Goal: Transaction & Acquisition: Purchase product/service

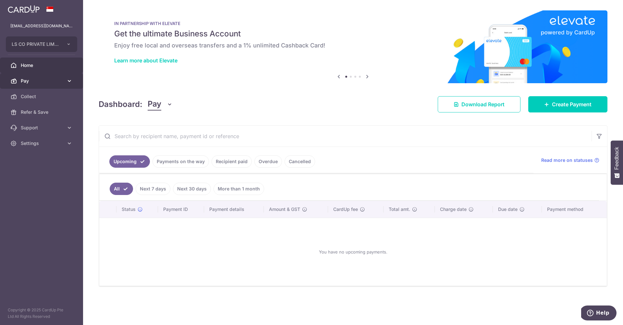
click at [37, 78] on span "Pay" at bounding box center [42, 81] width 43 height 6
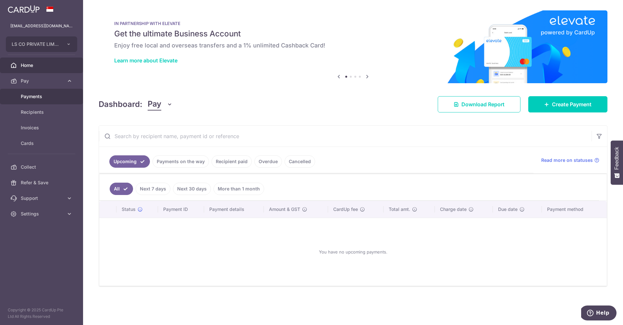
click at [60, 94] on span "Payments" at bounding box center [42, 96] width 43 height 6
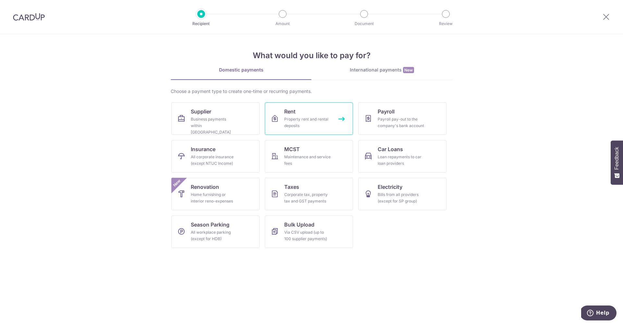
click at [325, 122] on div "Property rent and rental deposits" at bounding box center [307, 122] width 47 height 13
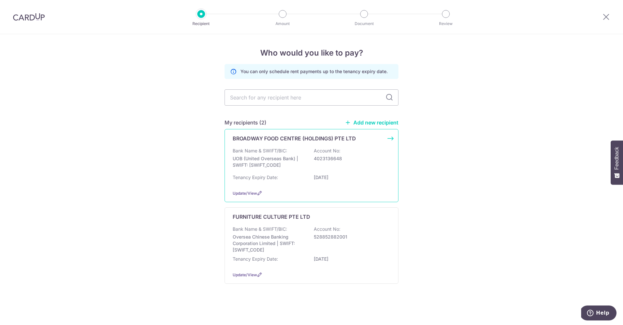
scroll to position [0, 0]
click at [317, 179] on div "Tenancy Expiry Date: 31/03/2026" at bounding box center [312, 179] width 158 height 10
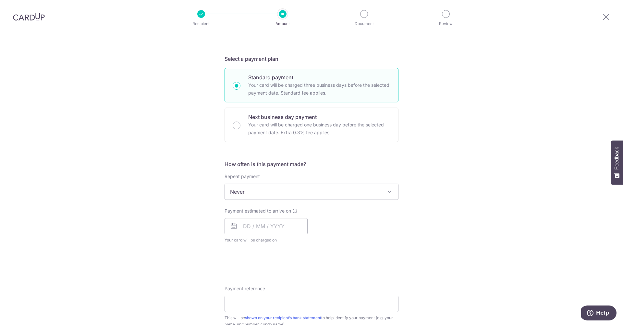
scroll to position [126, 0]
click at [230, 225] on icon at bounding box center [234, 225] width 8 height 8
click at [234, 225] on icon at bounding box center [234, 225] width 8 height 8
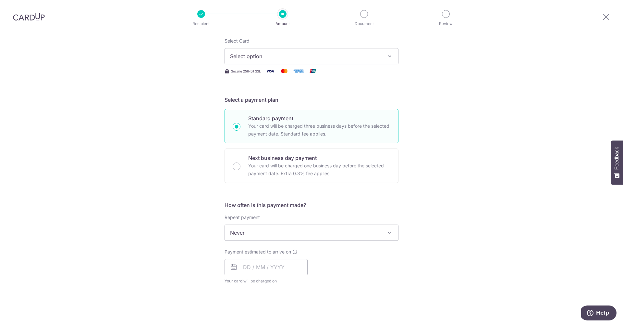
scroll to position [81, 0]
click at [269, 61] on span "Select option" at bounding box center [305, 59] width 151 height 8
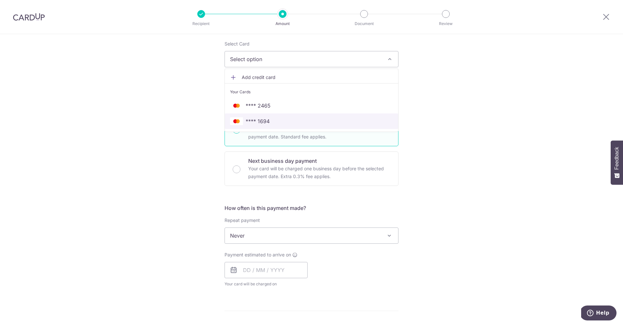
click at [287, 118] on span "**** 1694" at bounding box center [311, 121] width 163 height 8
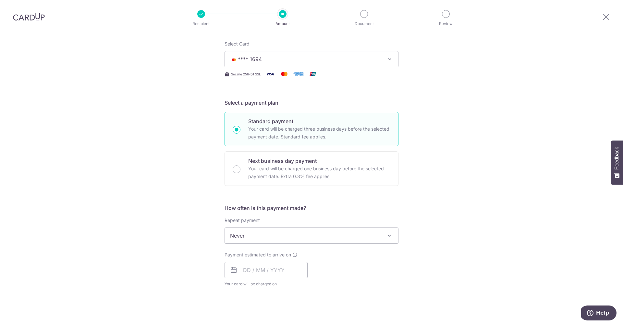
click at [234, 270] on icon at bounding box center [234, 270] width 8 height 8
click at [251, 270] on input "text" at bounding box center [266, 270] width 83 height 16
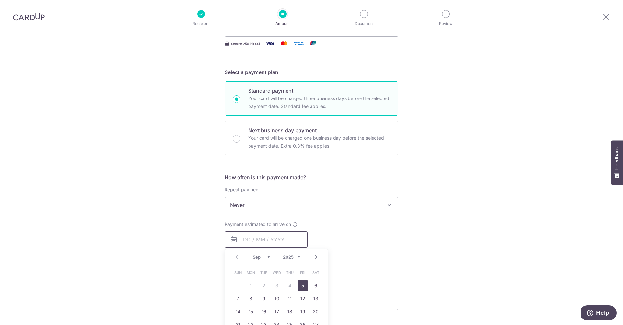
scroll to position [115, 0]
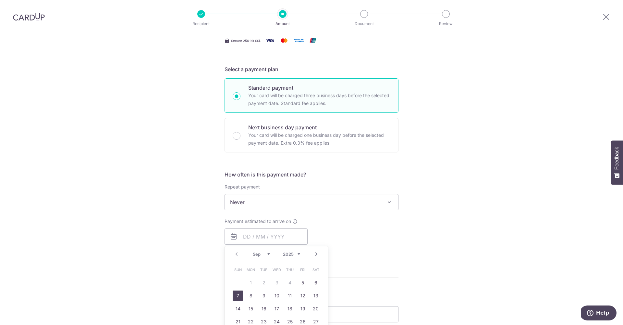
click at [239, 294] on link "7" at bounding box center [238, 295] width 10 height 10
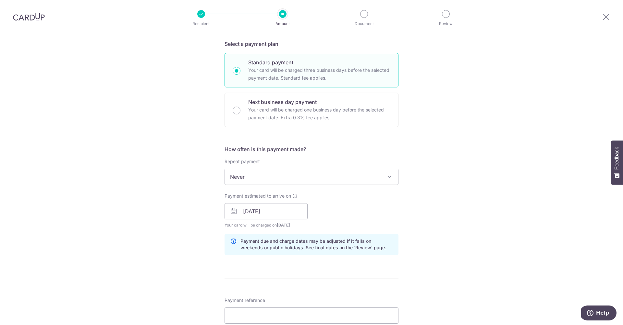
scroll to position [141, 0]
click at [270, 210] on input "07/09/2025" at bounding box center [266, 210] width 83 height 16
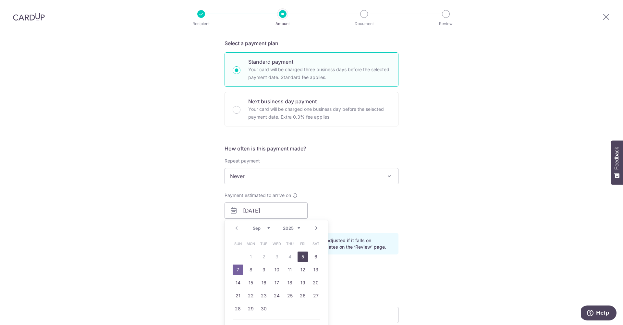
click at [302, 256] on link "5" at bounding box center [303, 256] width 10 height 10
type input "[DATE]"
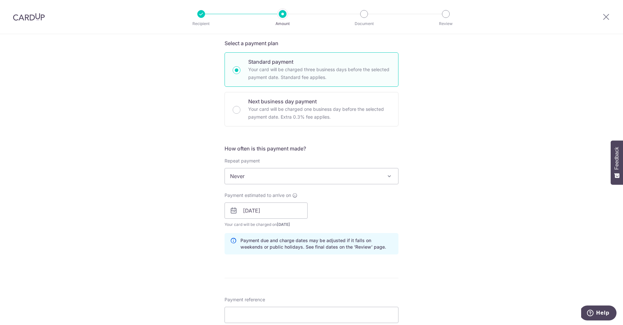
click at [458, 252] on div "Tell us more about your payment Enter payment amount SGD GST (optional) SGD Sel…" at bounding box center [311, 221] width 623 height 657
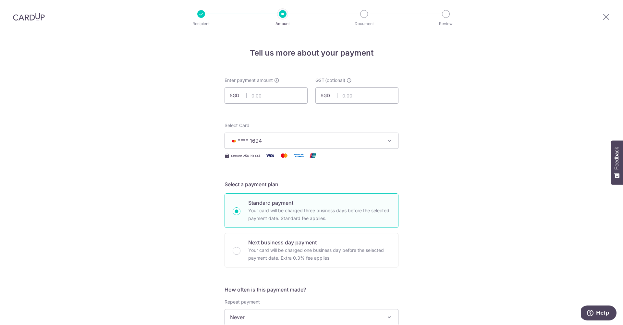
scroll to position [0, 0]
click at [264, 94] on input "text" at bounding box center [266, 95] width 83 height 16
type input "7,953.57"
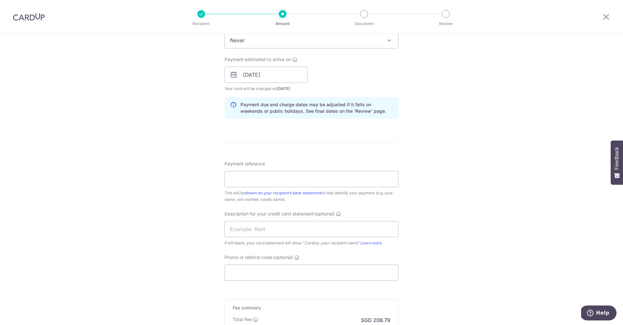
scroll to position [279, 0]
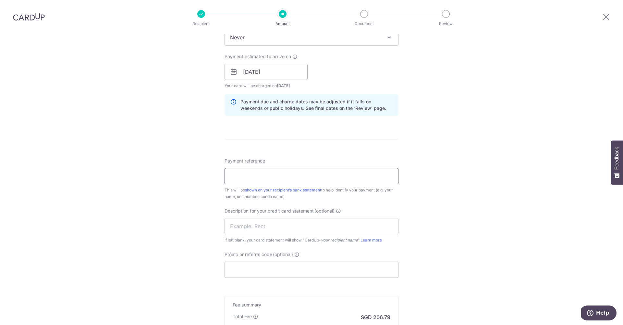
click at [267, 175] on input "Payment reference" at bounding box center [312, 176] width 174 height 16
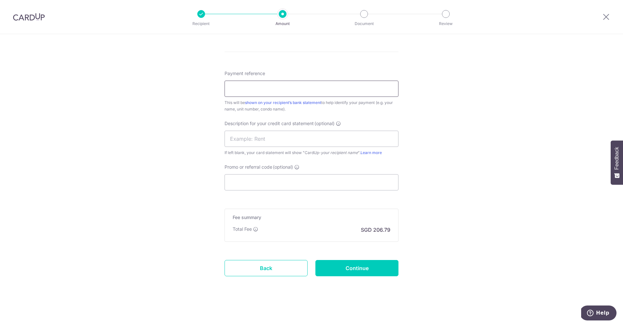
scroll to position [367, 0]
type input "883/2509/02"
click at [244, 141] on input "text" at bounding box center [312, 138] width 174 height 16
type input "wld rent"
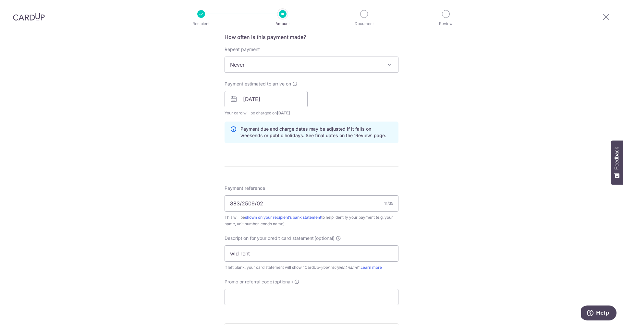
scroll to position [256, 0]
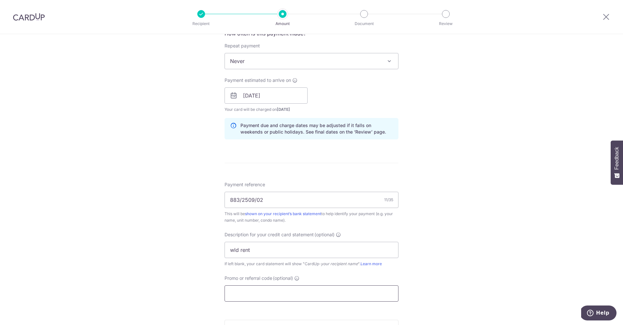
click at [259, 290] on input "Promo or referral code (optional)" at bounding box center [312, 293] width 174 height 16
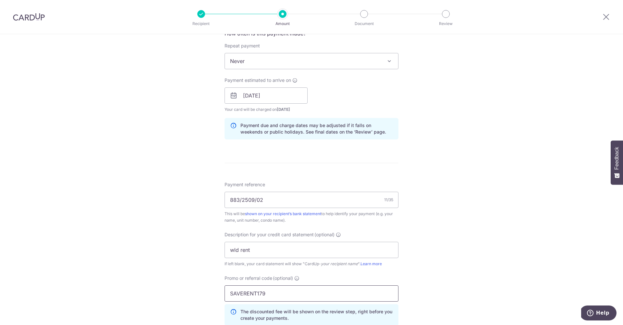
type input "SAVERENT179"
click at [154, 282] on div "Tell us more about your payment Enter payment amount SGD 7,953.57 7953.57 GST (…" at bounding box center [311, 121] width 623 height 686
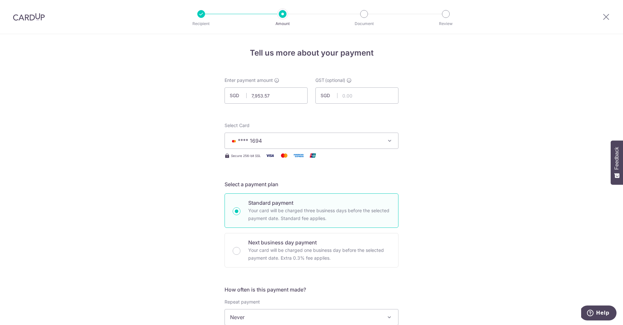
scroll to position [0, 0]
click at [367, 140] on span "**** 1694" at bounding box center [305, 141] width 151 height 8
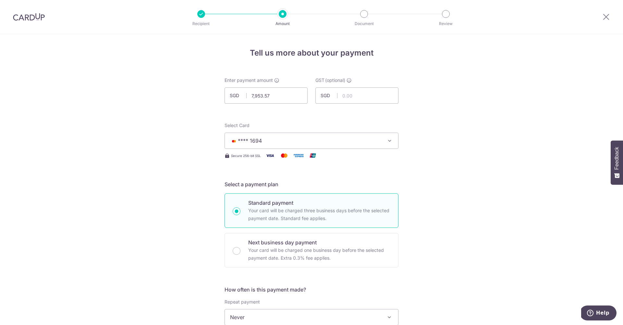
click at [325, 139] on span "**** 1694" at bounding box center [305, 141] width 151 height 8
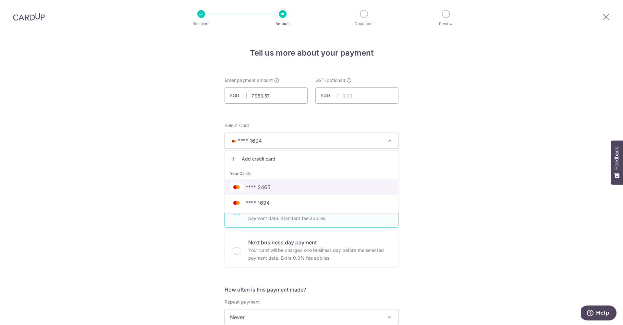
click at [290, 183] on span "**** 2465" at bounding box center [311, 187] width 163 height 8
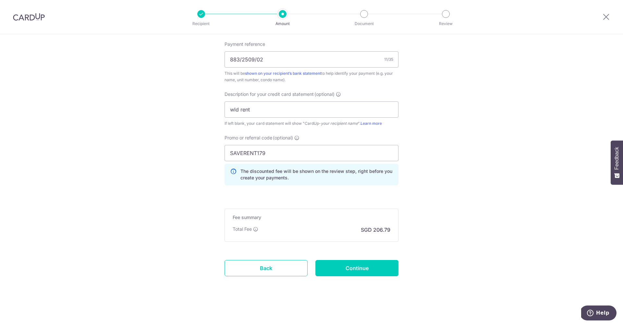
scroll to position [396, 0]
click at [369, 271] on input "Continue" at bounding box center [356, 268] width 83 height 16
type input "Create Schedule"
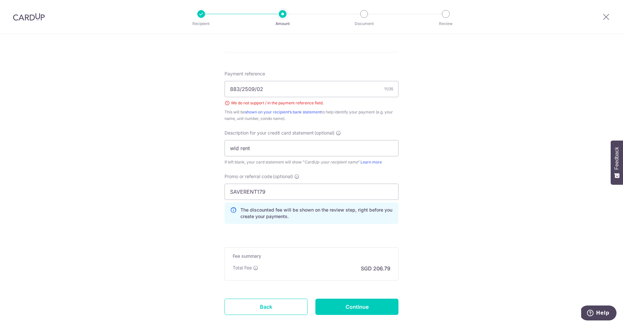
scroll to position [366, 0]
click at [242, 90] on input "883/2509/02" at bounding box center [312, 89] width 174 height 16
click at [256, 89] on input "883 2509/02" at bounding box center [312, 89] width 174 height 16
type input "883 2509 02"
click at [468, 158] on div "Tell us more about your payment Enter payment amount SGD 7,953.57 7953.57 GST (…" at bounding box center [311, 15] width 623 height 695
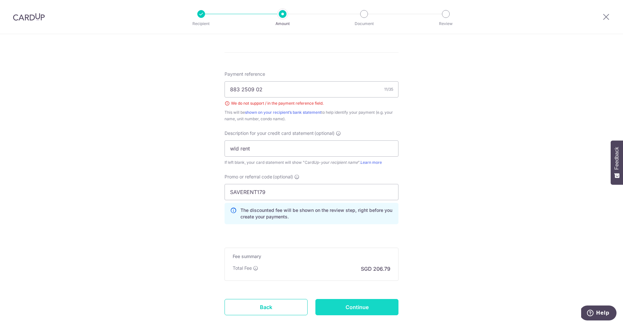
click at [373, 304] on input "Continue" at bounding box center [356, 307] width 83 height 16
type input "Create Schedule"
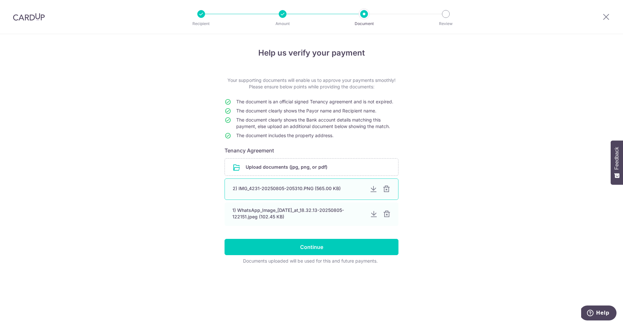
click at [299, 191] on div "2) IMG_4231-20250805-205310.PNG (565.00 KB)" at bounding box center [299, 188] width 132 height 6
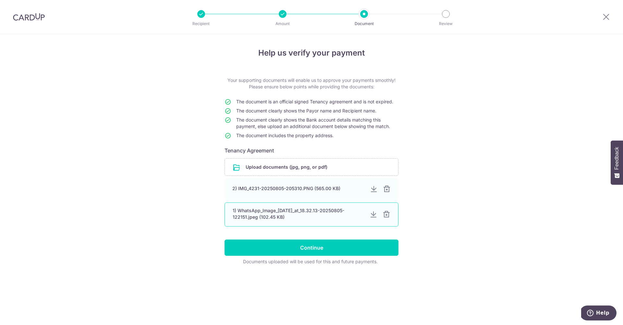
click at [310, 213] on div "1) WhatsApp_Image_2025-08-01_at_18.32.13-20250805-122151.jpeg (102.45 KB)" at bounding box center [299, 213] width 132 height 13
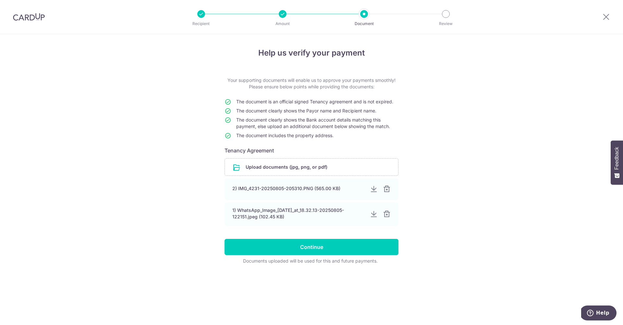
click at [491, 213] on div "Help us verify your payment Your supporting documents will enable us to approve…" at bounding box center [311, 179] width 623 height 290
click at [373, 189] on div at bounding box center [374, 189] width 8 height 8
click at [316, 250] on input "Continue" at bounding box center [312, 247] width 174 height 16
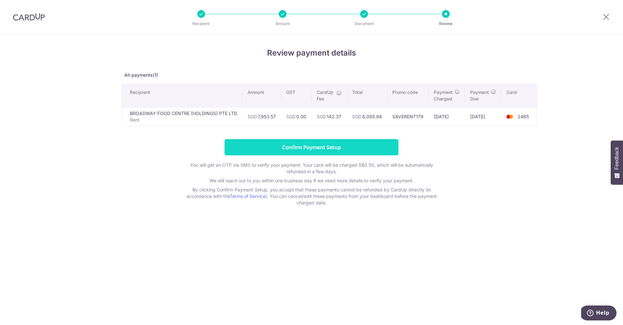
click at [310, 152] on input "Confirm Payment Setup" at bounding box center [312, 147] width 174 height 16
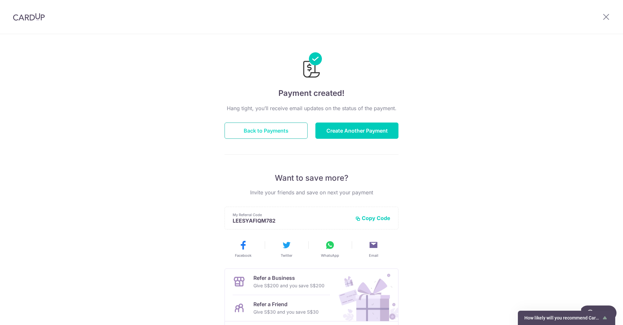
click at [273, 130] on button "Back to Payments" at bounding box center [266, 130] width 83 height 16
